Goal: Navigation & Orientation: Find specific page/section

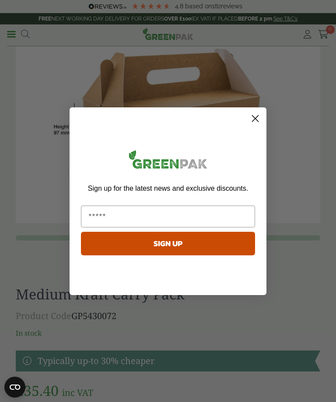
click at [256, 123] on circle "Close dialog" at bounding box center [255, 118] width 14 height 14
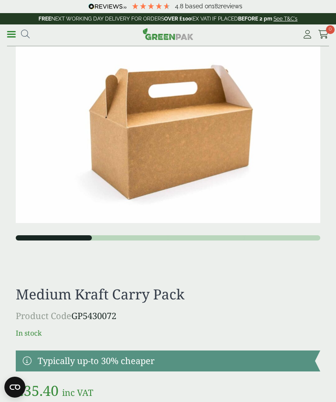
click at [15, 34] on span at bounding box center [11, 34] width 9 height 1
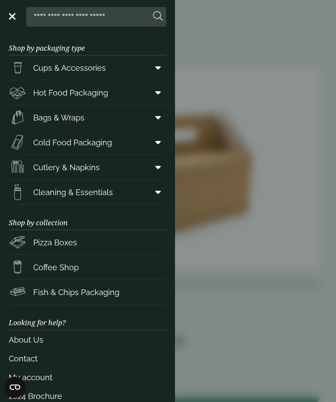
click at [37, 143] on span "Cold Food Packaging" at bounding box center [72, 143] width 79 height 12
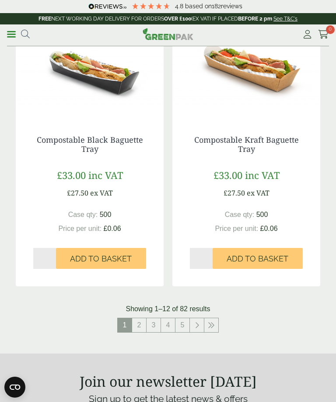
scroll to position [1582, 0]
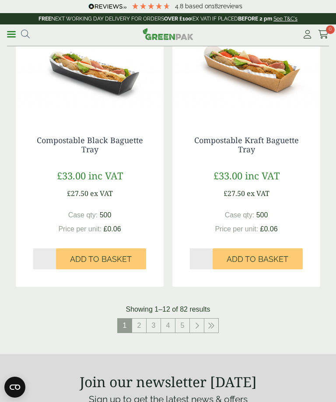
click at [138, 319] on link "2" at bounding box center [139, 326] width 14 height 14
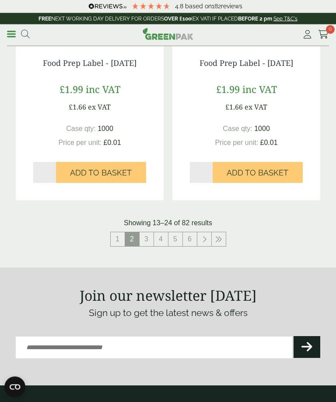
scroll to position [1668, 0]
click at [146, 238] on link "3" at bounding box center [146, 239] width 14 height 14
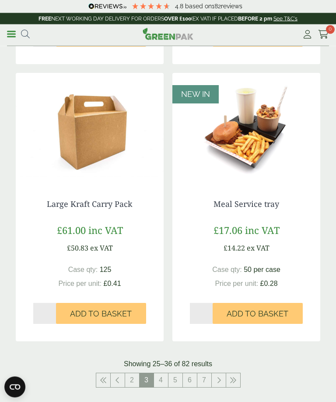
scroll to position [1490, 0]
click at [162, 376] on link "4" at bounding box center [161, 381] width 14 height 14
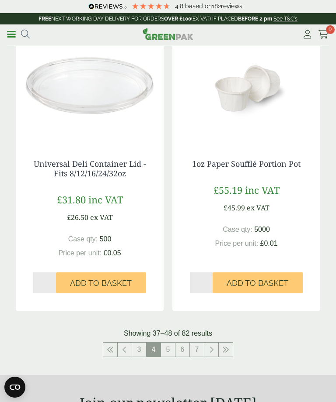
scroll to position [1565, 0]
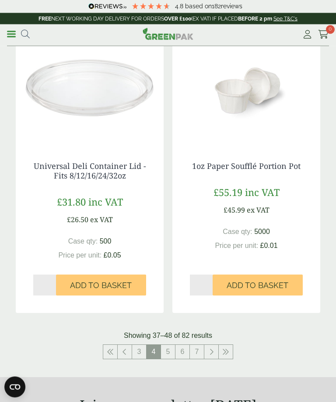
click at [167, 349] on link "5" at bounding box center [168, 353] width 14 height 14
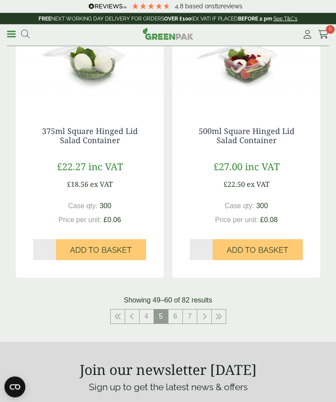
scroll to position [1573, 0]
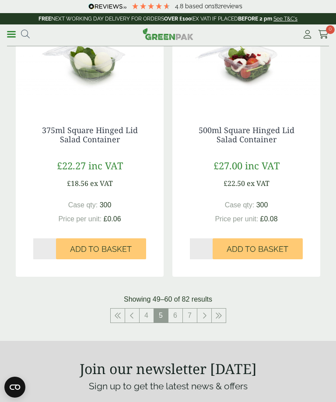
click at [246, 350] on section "Join our newsletter today Sign up to get the latest news & offers Email (Requir…" at bounding box center [168, 400] width 336 height 118
click at [174, 311] on link "6" at bounding box center [175, 316] width 14 height 14
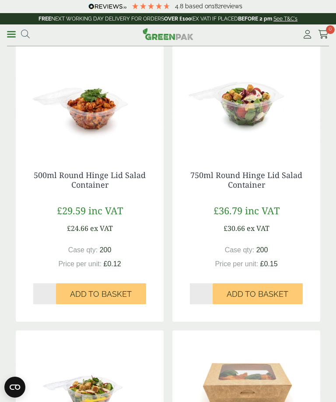
scroll to position [948, 0]
